Goal: Navigation & Orientation: Go to known website

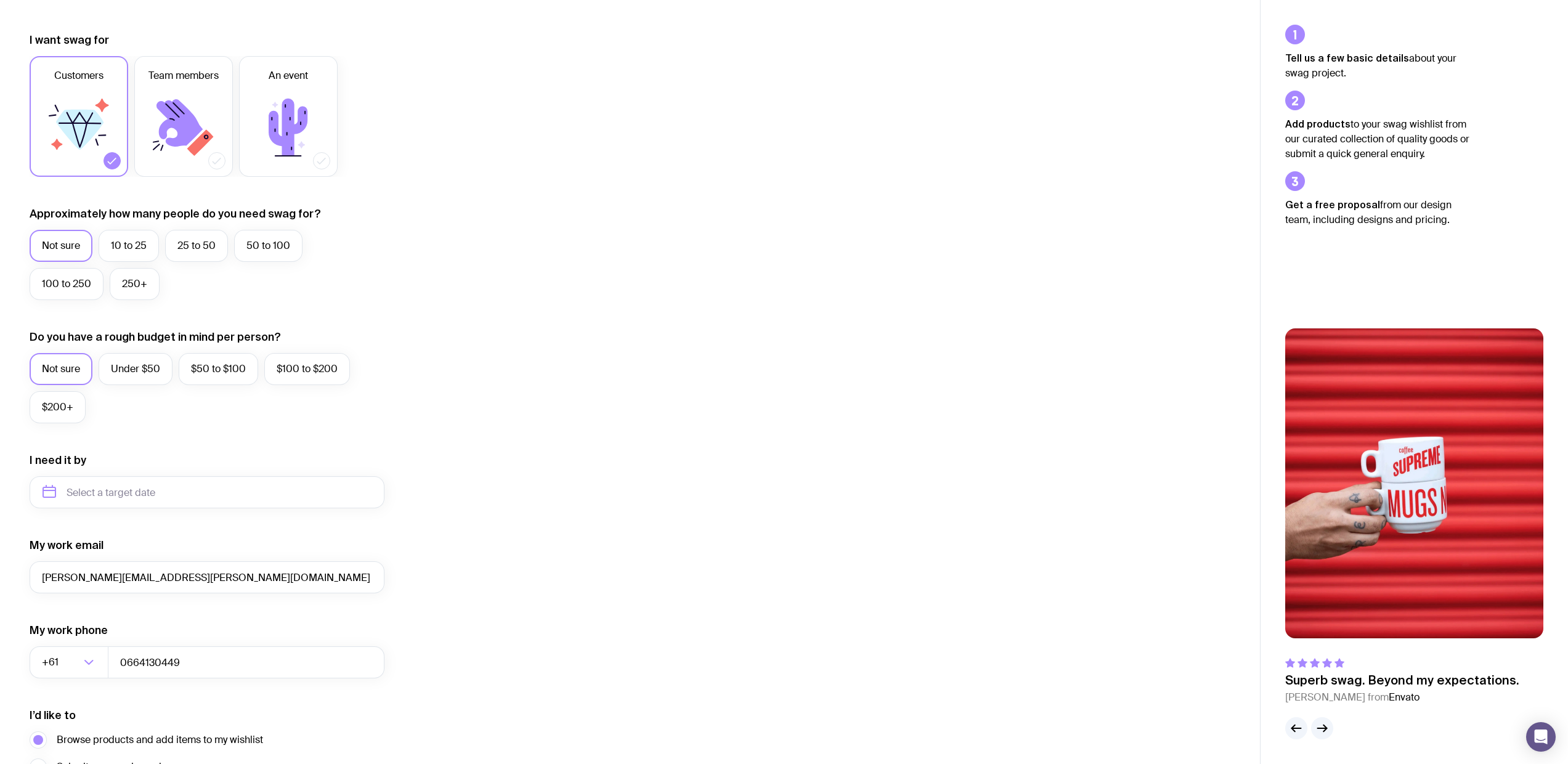
scroll to position [165, 0]
